Goal: Information Seeking & Learning: Compare options

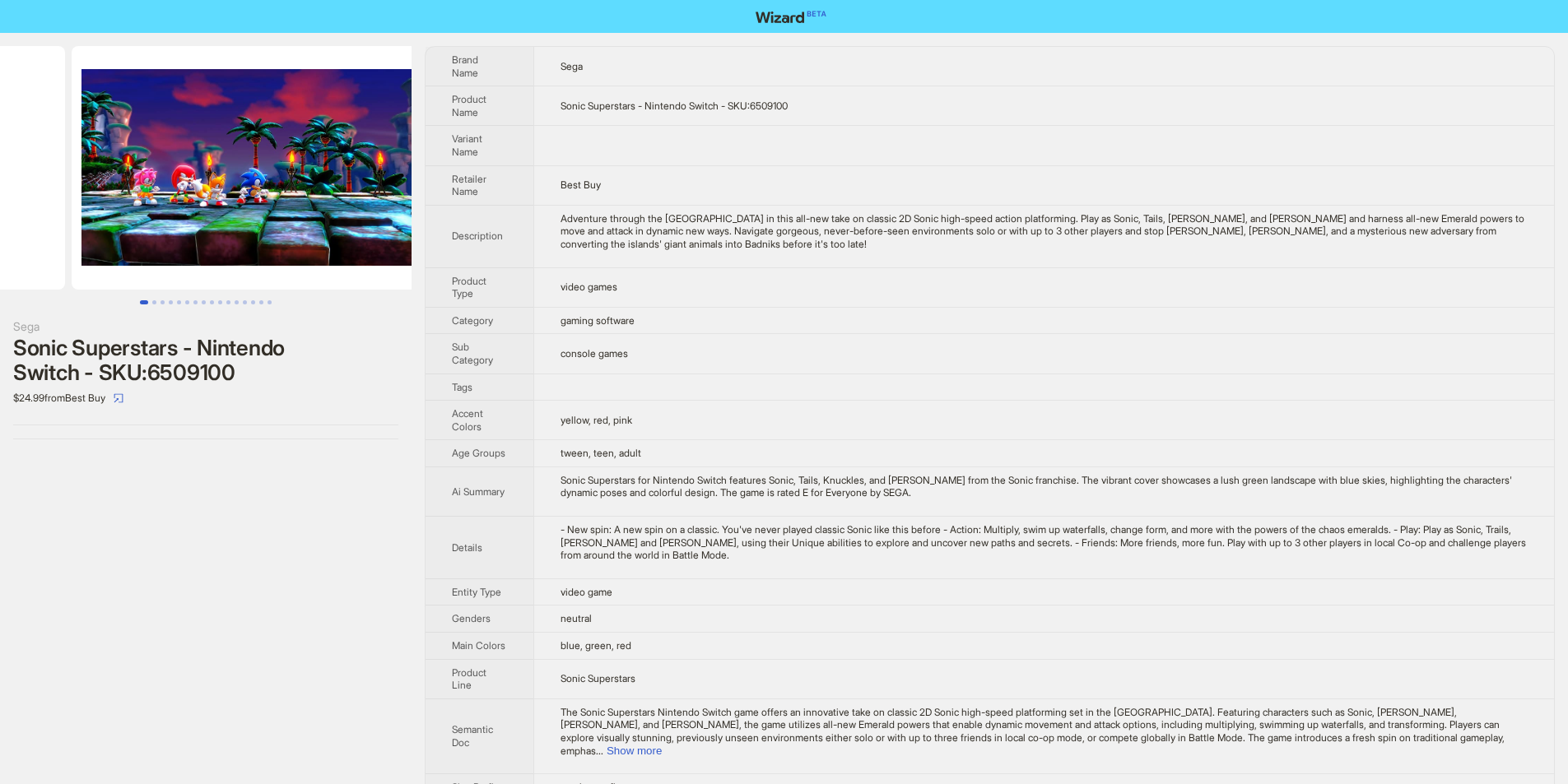
drag, startPoint x: 372, startPoint y: 258, endPoint x: 155, endPoint y: 247, distance: 217.3
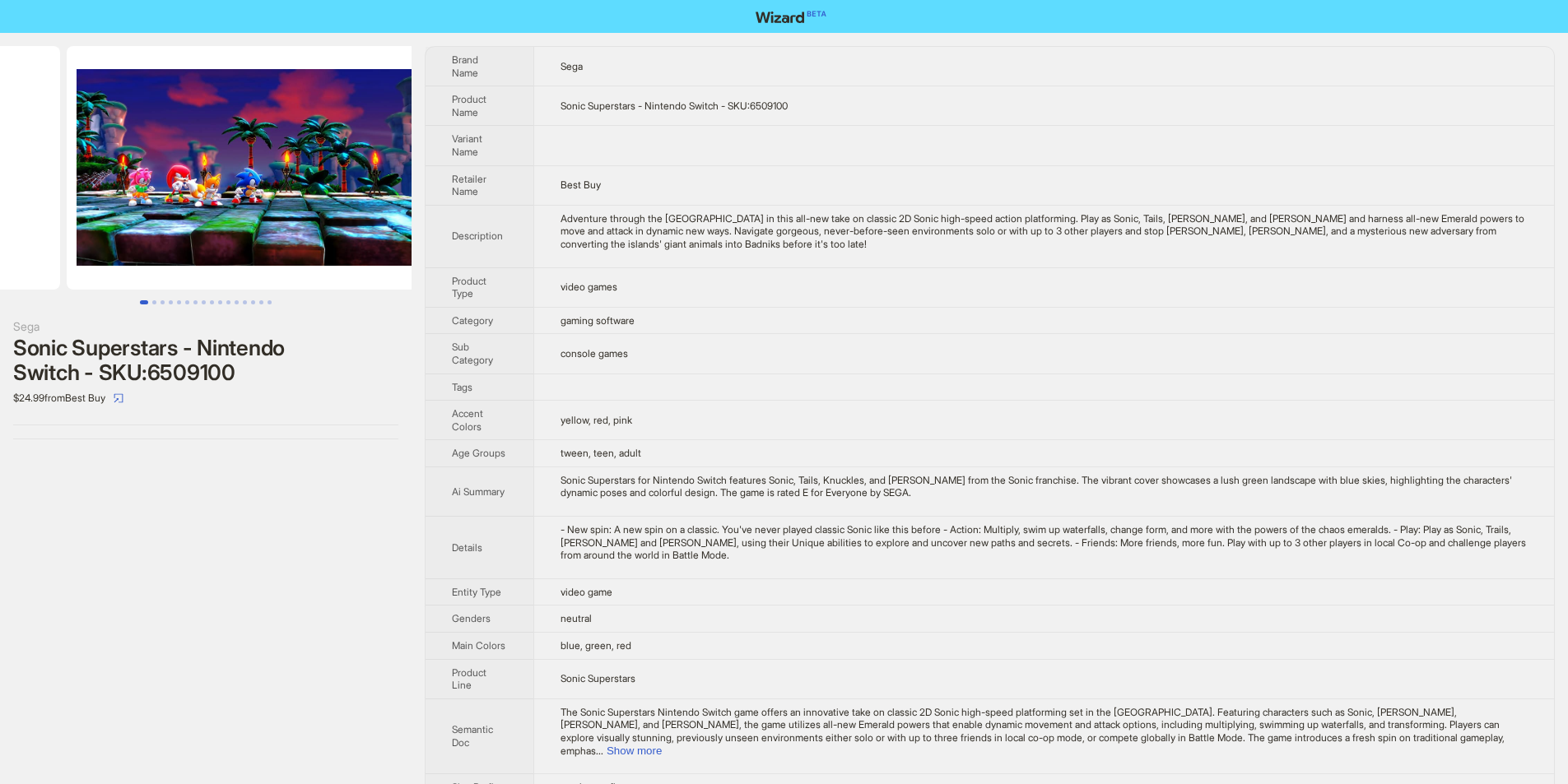
click at [170, 255] on ul at bounding box center [205, 168] width 411 height 244
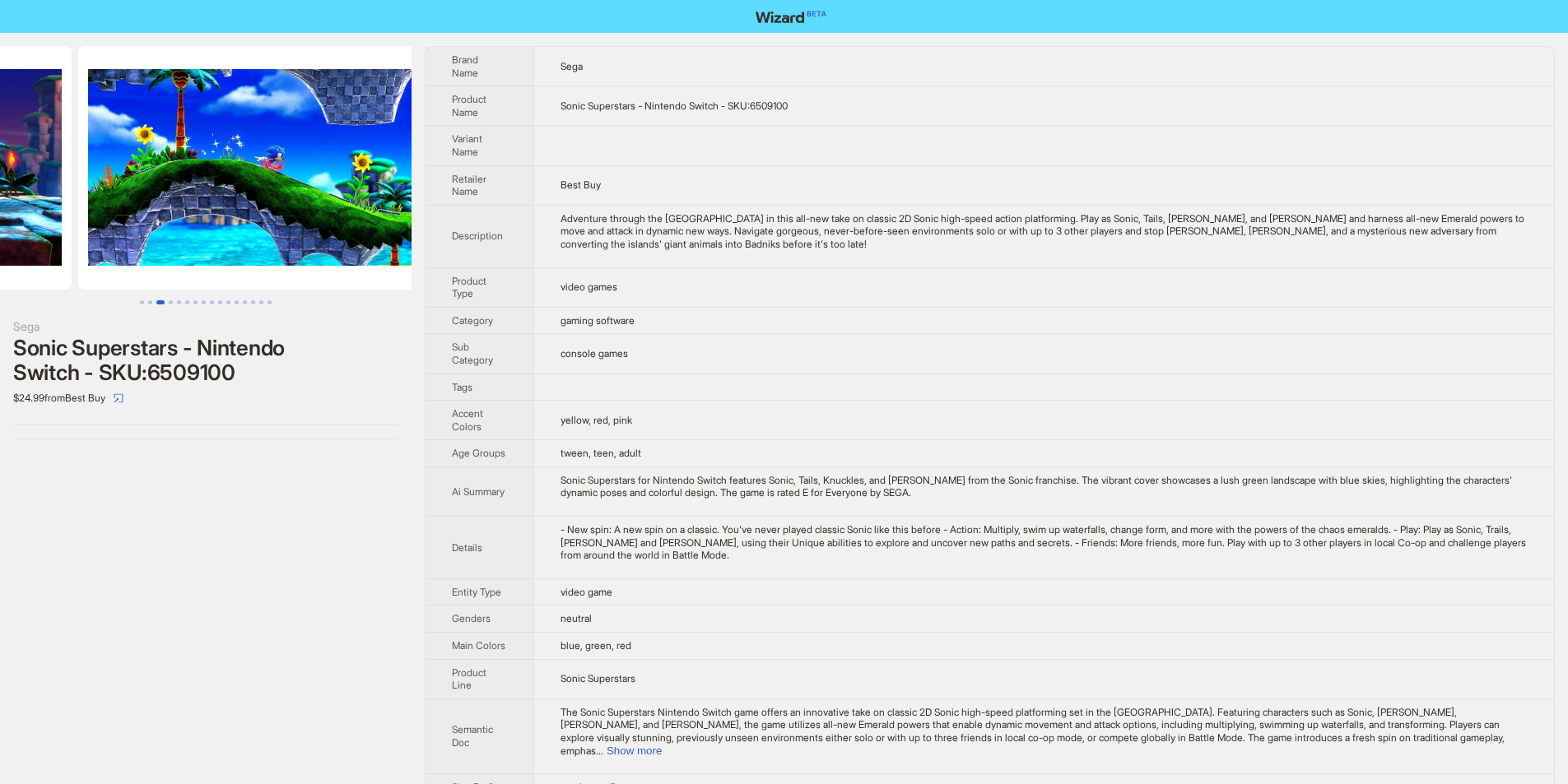
drag, startPoint x: 271, startPoint y: 214, endPoint x: 341, endPoint y: 191, distance: 73.7
click at [80, 212] on ul at bounding box center [205, 168] width 411 height 244
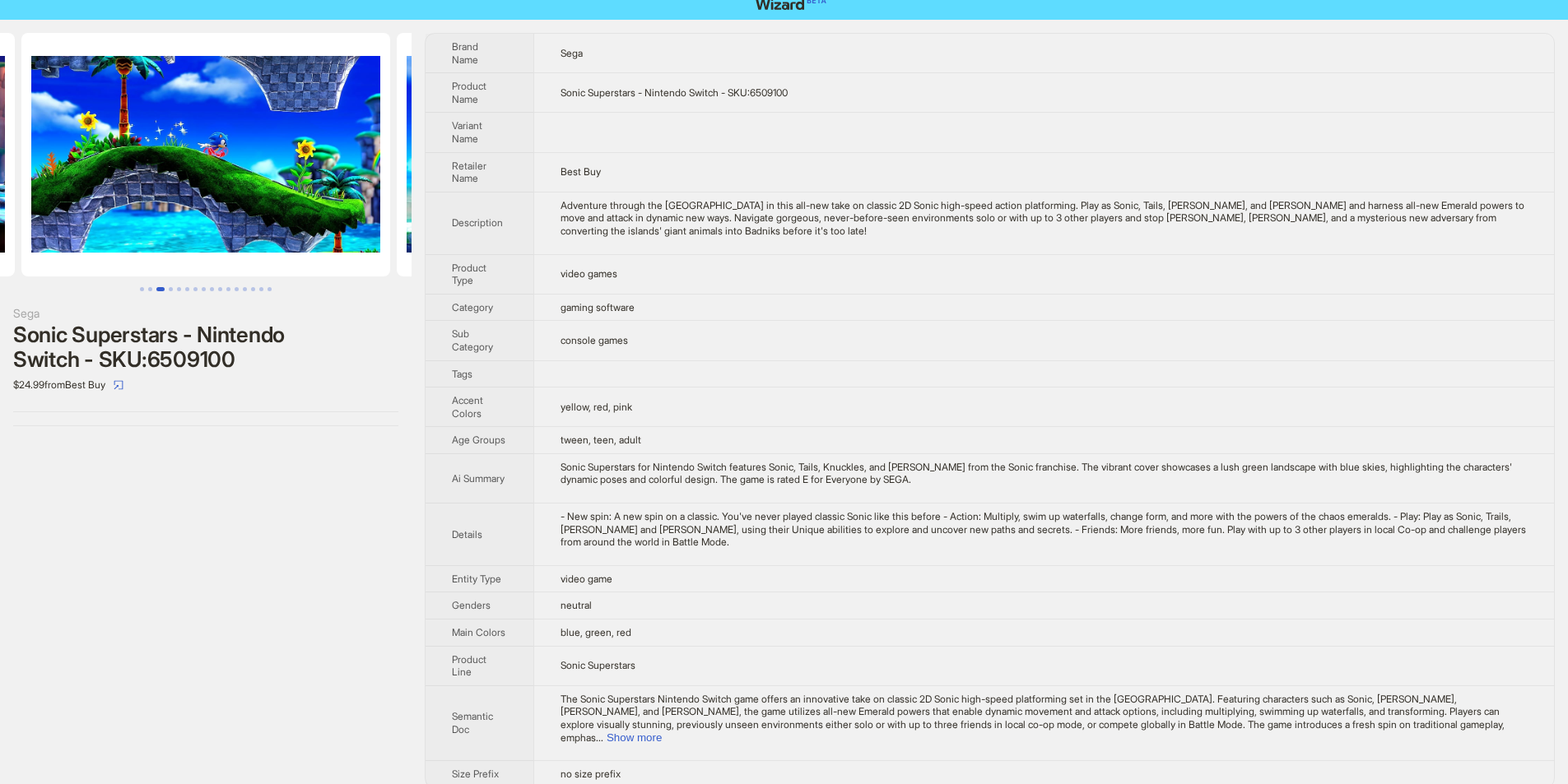
scroll to position [17, 0]
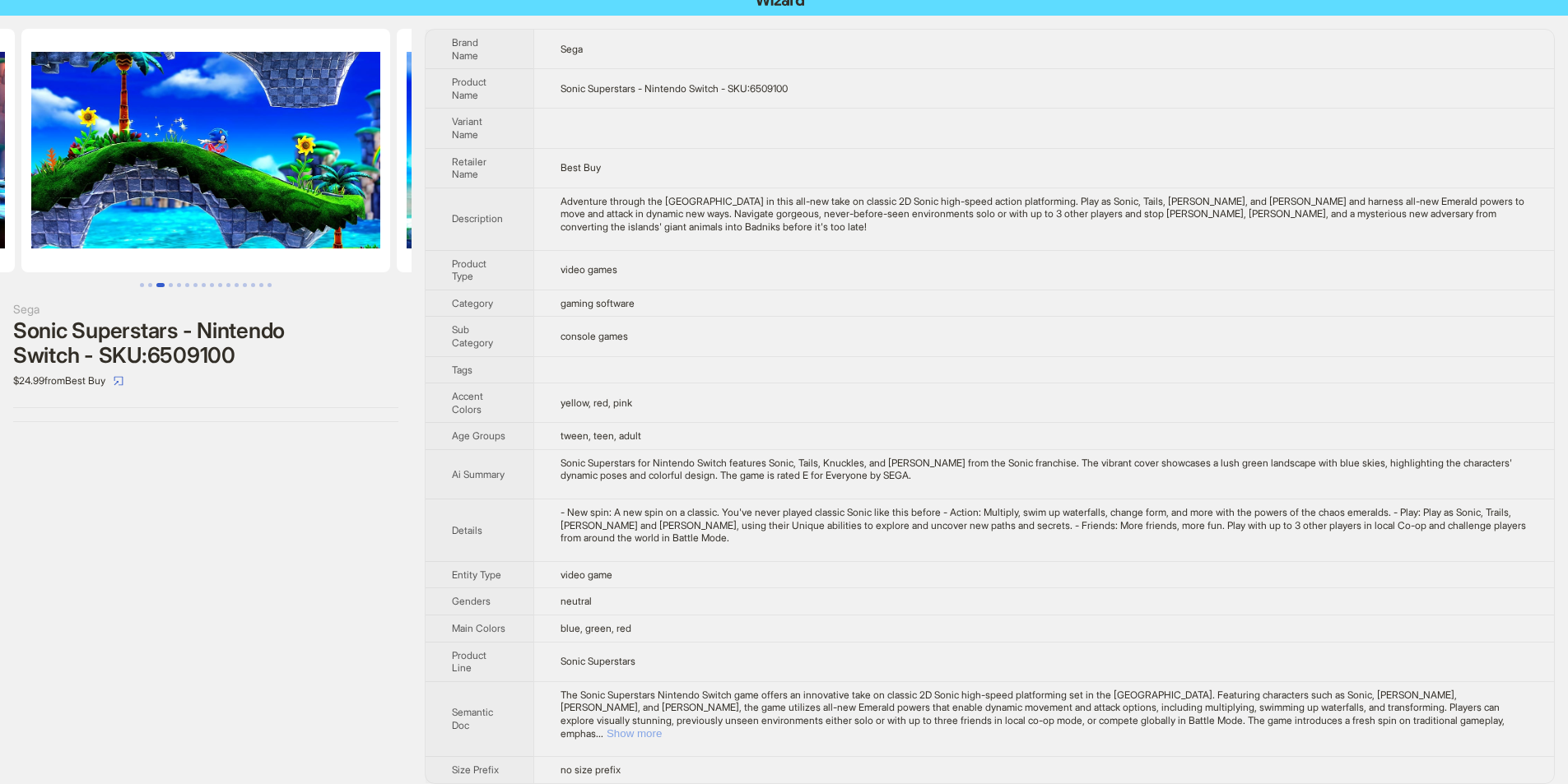
click at [662, 727] on button "Show more" at bounding box center [634, 733] width 55 height 13
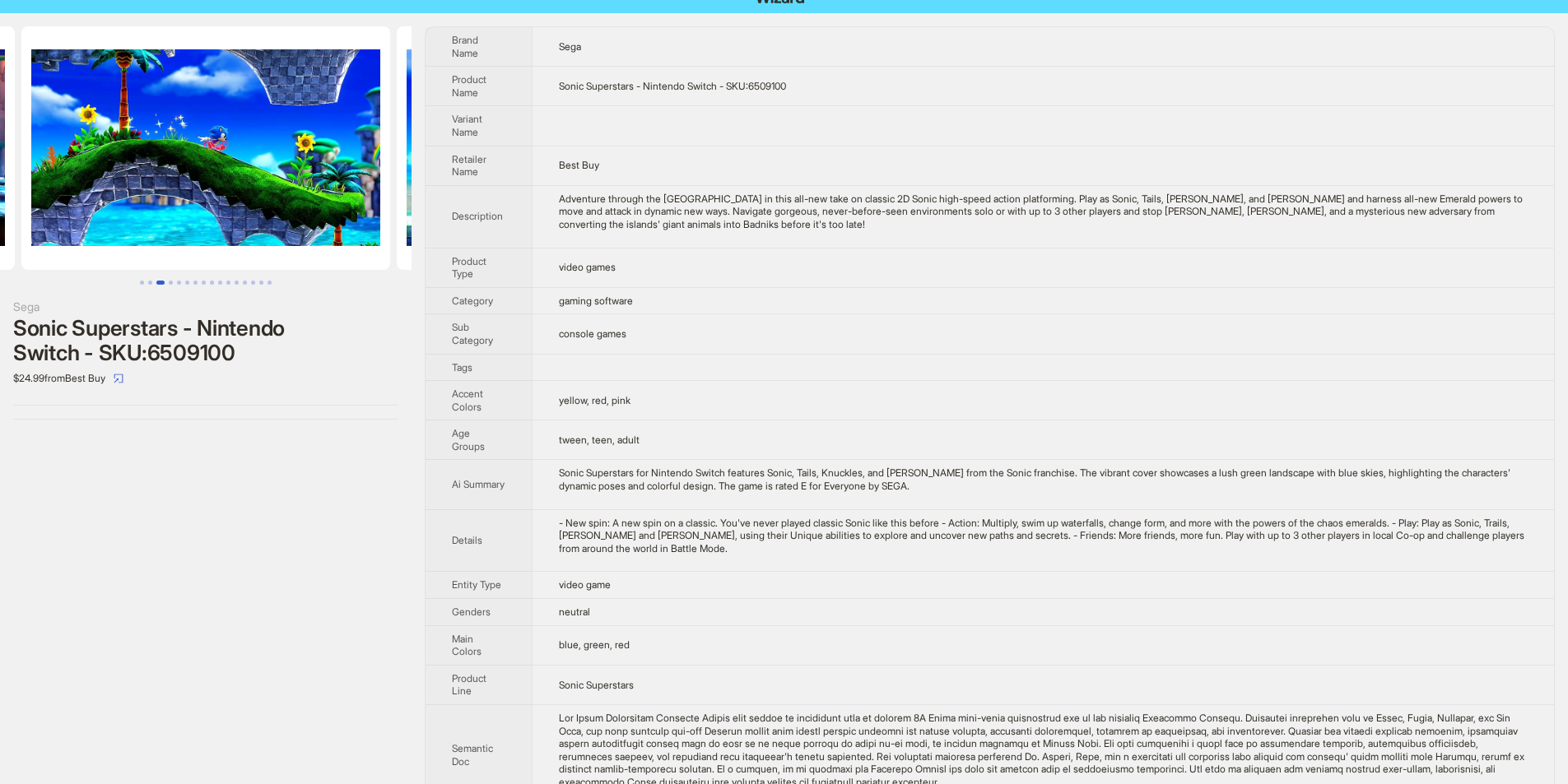
scroll to position [0, 0]
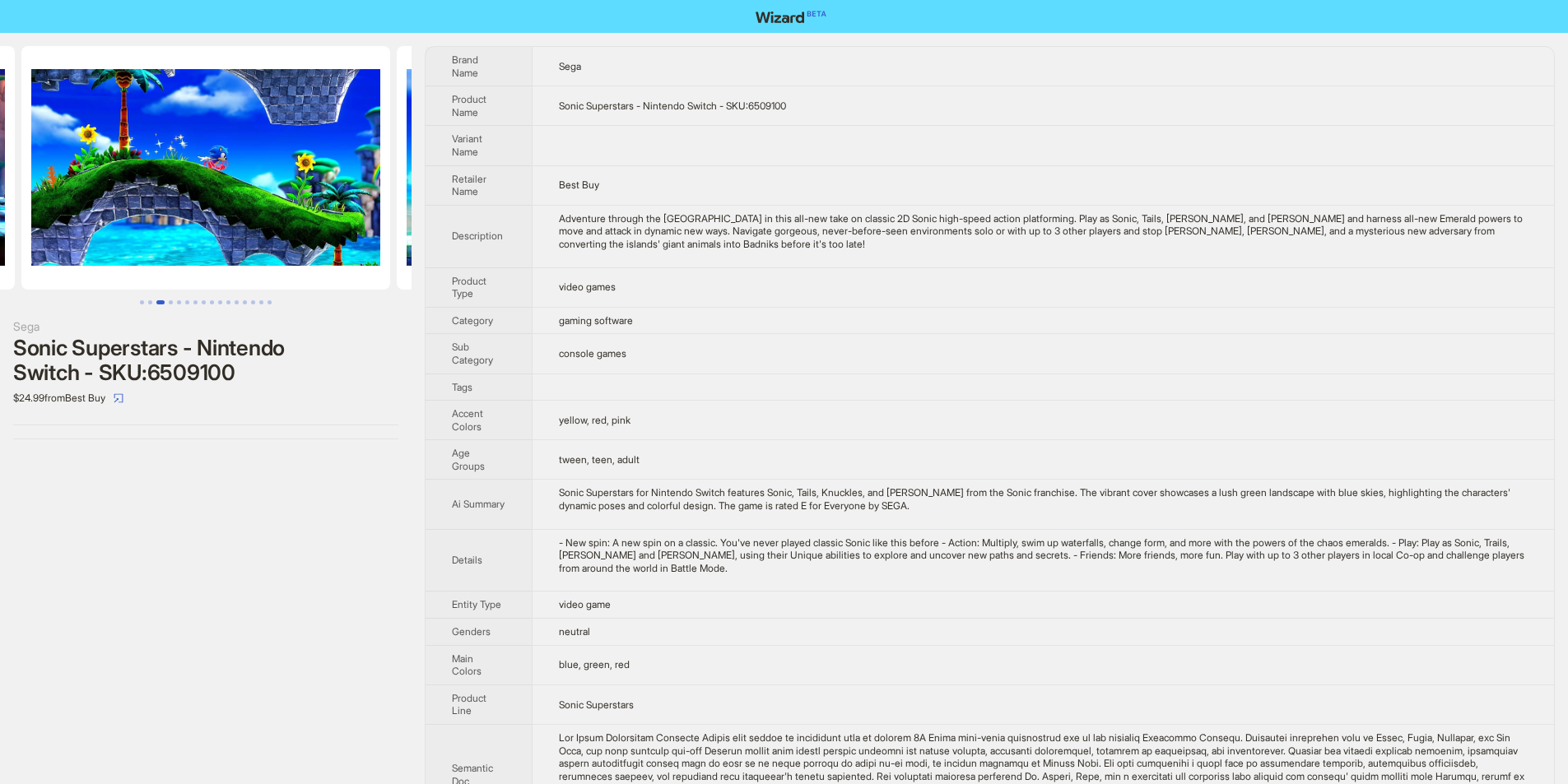
click at [1333, 236] on div "Adventure through the mystical Northstar Islands in this all-new take on classi…" at bounding box center [1044, 231] width 969 height 39
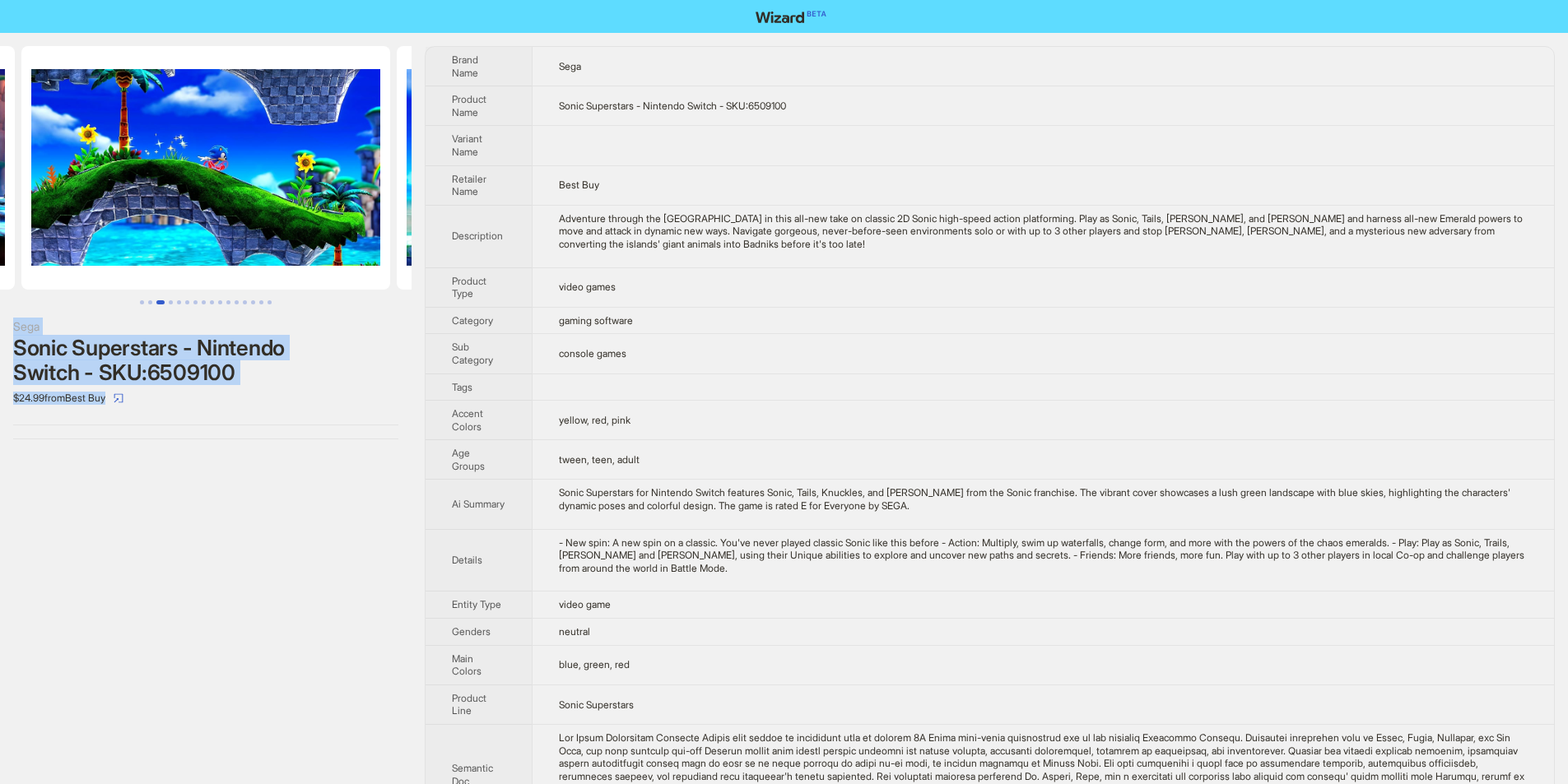
drag, startPoint x: 7, startPoint y: 324, endPoint x: 268, endPoint y: 391, distance: 269.5
click at [268, 390] on div "Sega Sonic Superstars - Nintendo Switch - SKU:6509100 $24.99 from Best Buy" at bounding box center [205, 242] width 411 height 420
copy div "Sega Sonic Superstars - Nintendo Switch - SKU:6509100 $24.99 from Best Buy"
click at [231, 390] on div "$24.99 from Best Buy" at bounding box center [206, 397] width 385 height 26
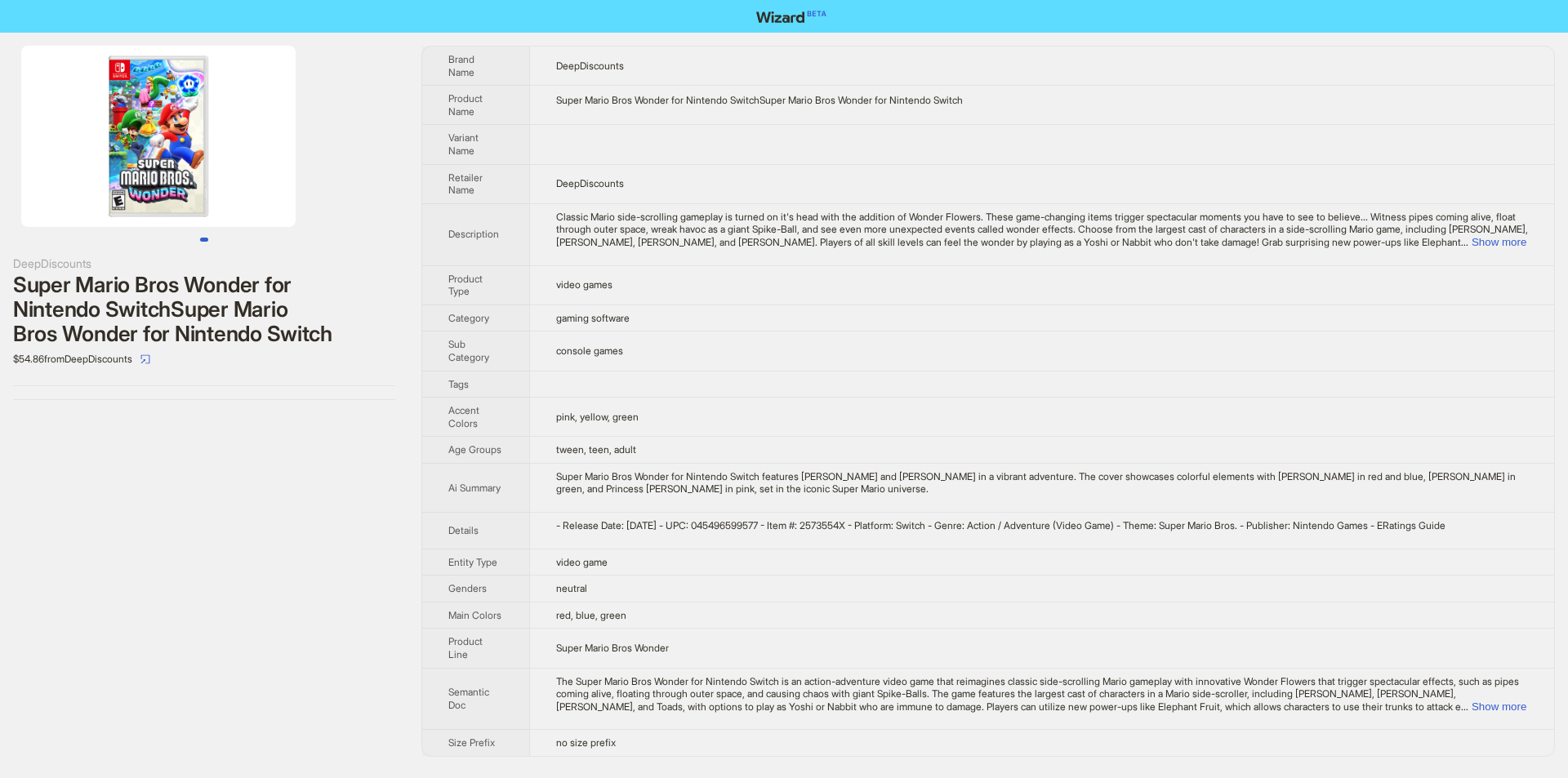
click at [842, 167] on td "DeepDiscounts" at bounding box center [1041, 184] width 1025 height 39
